Goal: Transaction & Acquisition: Purchase product/service

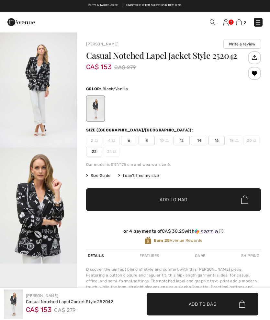
checkbox input "true"
click at [203, 141] on span "14" at bounding box center [199, 140] width 16 height 10
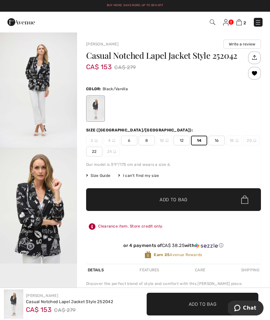
click at [184, 200] on span "Add to Bag" at bounding box center [174, 199] width 28 height 7
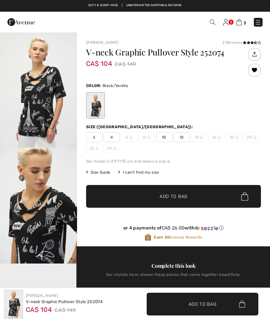
checkbox input "true"
click at [186, 137] on span "12" at bounding box center [182, 137] width 16 height 10
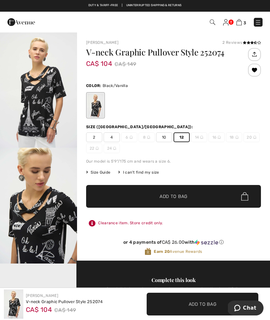
click at [169, 199] on span "Add to Bag" at bounding box center [174, 196] width 28 height 7
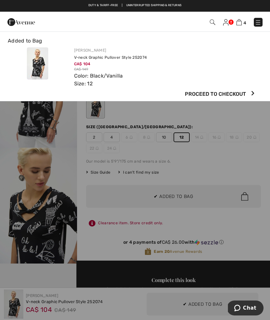
click at [239, 25] on img at bounding box center [240, 22] width 6 height 6
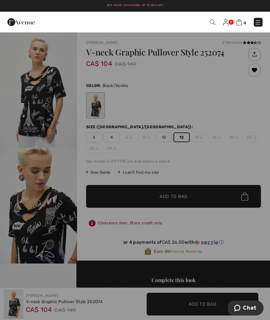
click at [239, 20] on img at bounding box center [240, 22] width 6 height 6
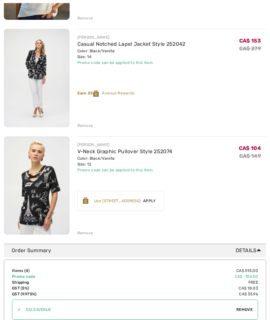
scroll to position [282, 0]
click at [227, 128] on div "Remove" at bounding box center [171, 124] width 189 height 7
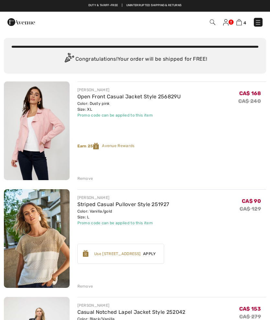
scroll to position [0, 0]
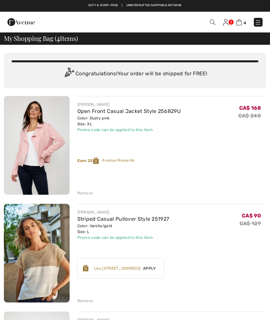
click at [228, 21] on img at bounding box center [226, 22] width 6 height 6
click at [228, 22] on img at bounding box center [226, 22] width 6 height 6
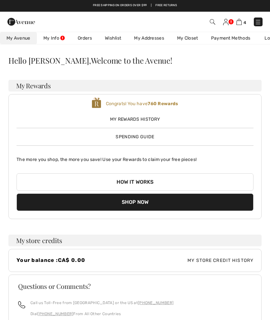
click at [259, 21] on img at bounding box center [258, 22] width 6 height 6
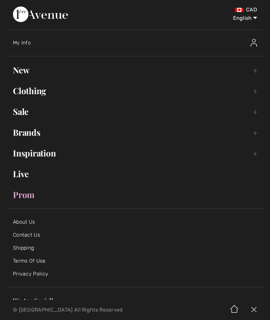
click at [254, 93] on link "Clothing Toggle submenu" at bounding box center [134, 91] width 257 height 14
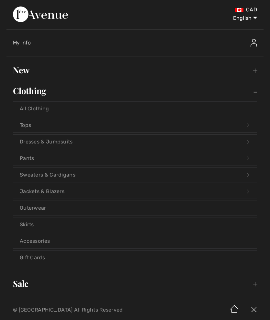
click at [66, 189] on link "Jackets & Blazers Open submenu" at bounding box center [135, 191] width 244 height 14
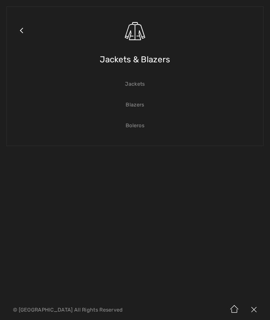
click at [145, 85] on link "Jackets" at bounding box center [135, 84] width 244 height 14
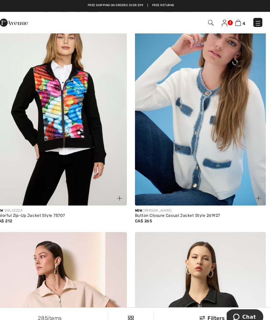
scroll to position [966, 0]
click at [213, 139] on img at bounding box center [202, 103] width 127 height 191
click at [181, 202] on div "New JOSEPH RIBKOFF" at bounding box center [202, 204] width 127 height 5
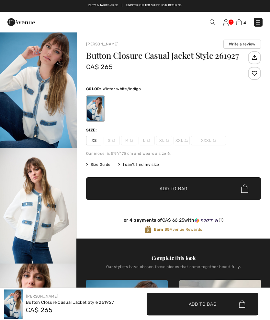
checkbox input "true"
click at [47, 102] on img "1 / 6" at bounding box center [38, 90] width 77 height 116
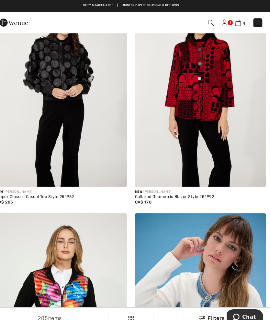
scroll to position [761, 0]
